Goal: Task Accomplishment & Management: Manage account settings

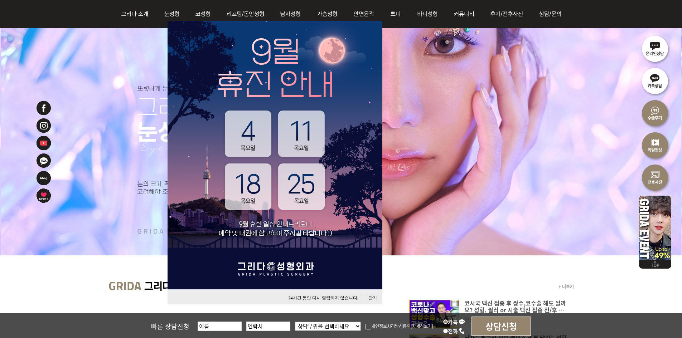
scroll to position [107, 0]
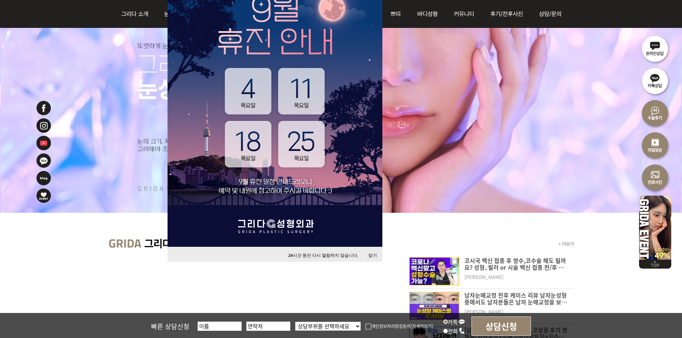
click at [378, 256] on button "닫기" at bounding box center [373, 256] width 16 height 10
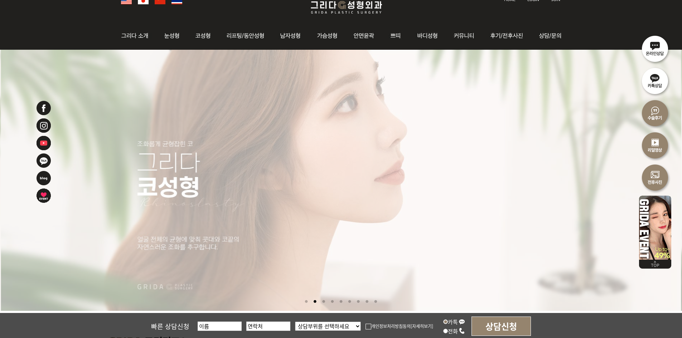
scroll to position [0, 0]
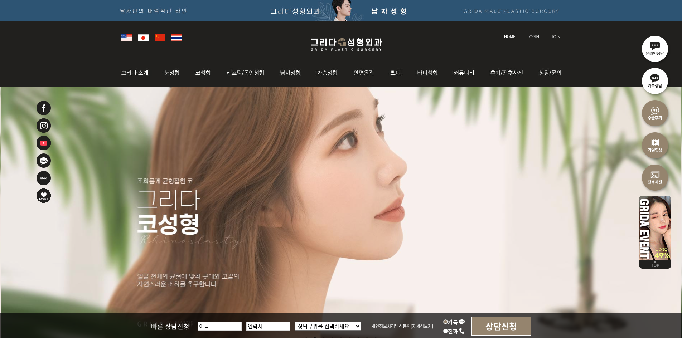
click at [527, 40] on div at bounding box center [340, 36] width 447 height 31
click at [531, 36] on img at bounding box center [533, 37] width 12 height 4
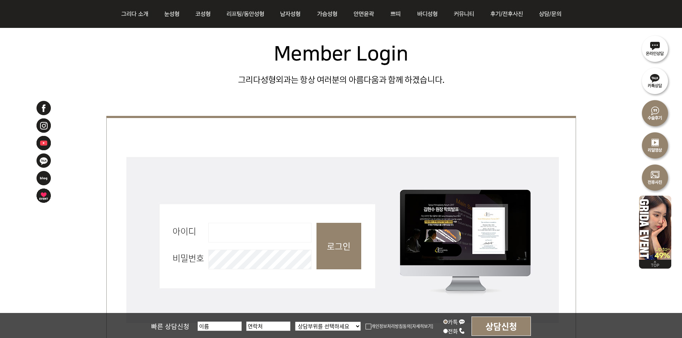
scroll to position [286, 0]
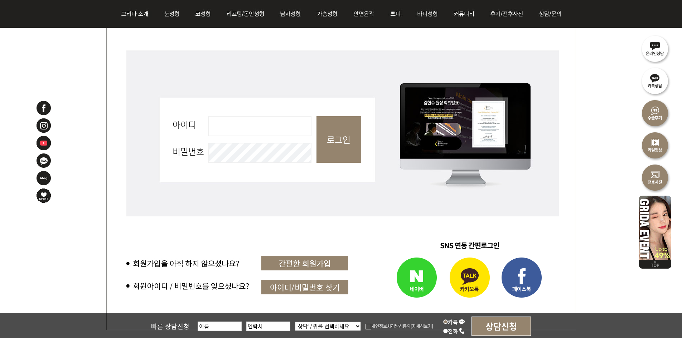
drag, startPoint x: 252, startPoint y: 124, endPoint x: 257, endPoint y: 135, distance: 11.9
click at [252, 124] on input "아이디 필수" at bounding box center [259, 126] width 103 height 20
click at [223, 120] on input "아이디 필수" at bounding box center [259, 126] width 103 height 20
type input "admin"
click at [329, 134] on input "로그인" at bounding box center [338, 139] width 45 height 47
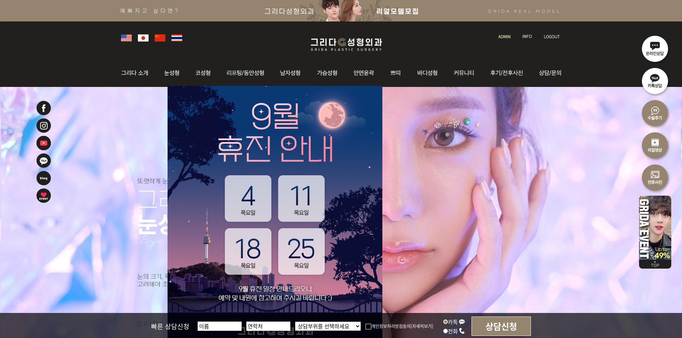
click at [510, 35] on link at bounding box center [505, 30] width 20 height 10
